Goal: Information Seeking & Learning: Learn about a topic

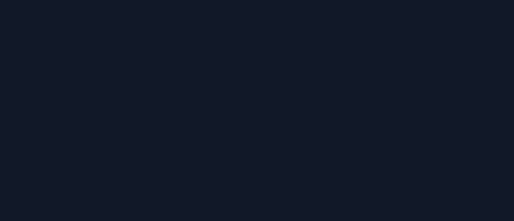
click at [15, 63] on div at bounding box center [257, 110] width 514 height 221
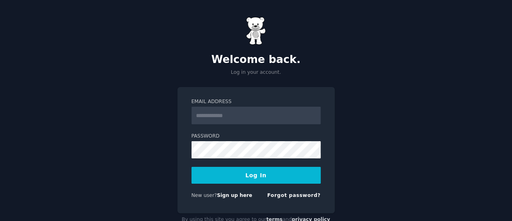
click at [274, 134] on label "Password" at bounding box center [256, 136] width 129 height 7
click at [247, 113] on input "Email Address" at bounding box center [256, 116] width 129 height 18
type input "**********"
click at [250, 175] on button "Log In" at bounding box center [256, 175] width 129 height 17
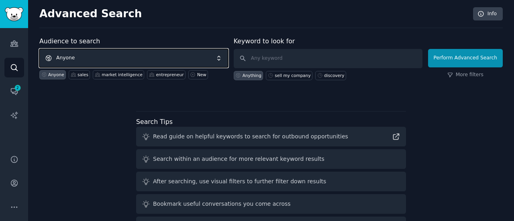
click at [167, 57] on span "Anyone" at bounding box center [133, 58] width 189 height 18
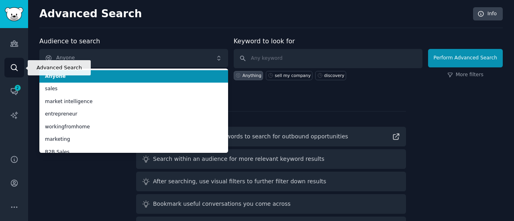
click at [12, 66] on icon "Sidebar" at bounding box center [14, 67] width 8 height 8
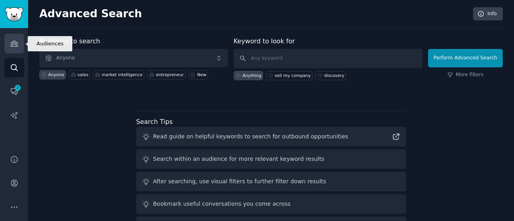
click at [16, 41] on icon "Sidebar" at bounding box center [14, 43] width 8 height 8
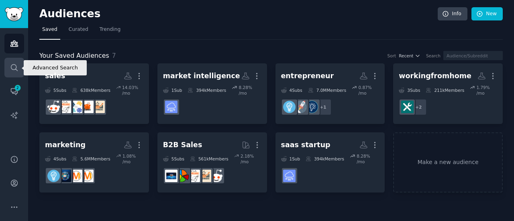
click at [13, 63] on icon "Sidebar" at bounding box center [14, 67] width 8 height 8
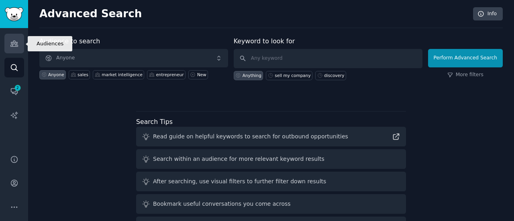
click at [12, 48] on link "Audiences" at bounding box center [14, 44] width 20 height 20
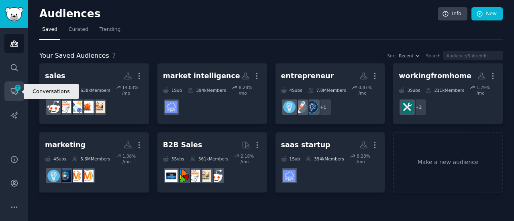
click at [16, 84] on link "Conversations 2" at bounding box center [14, 92] width 20 height 20
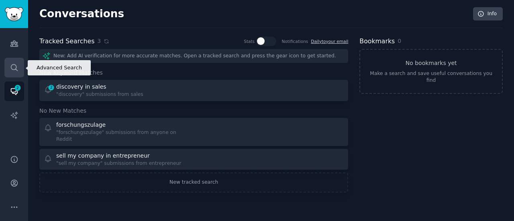
click at [12, 65] on icon "Sidebar" at bounding box center [14, 67] width 8 height 8
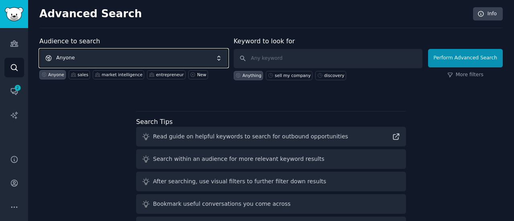
click at [84, 55] on span "Anyone" at bounding box center [133, 58] width 189 height 18
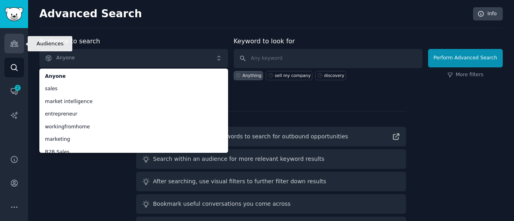
click at [17, 53] on link "Audiences" at bounding box center [14, 44] width 20 height 20
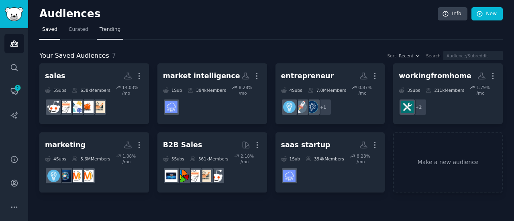
click at [114, 29] on span "Trending" at bounding box center [110, 29] width 21 height 7
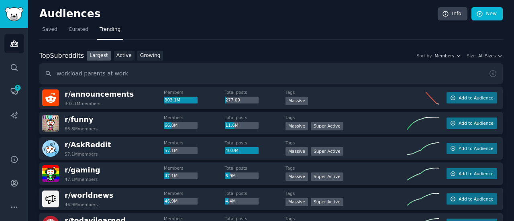
type input "workload parents at work"
